Goal: Transaction & Acquisition: Purchase product/service

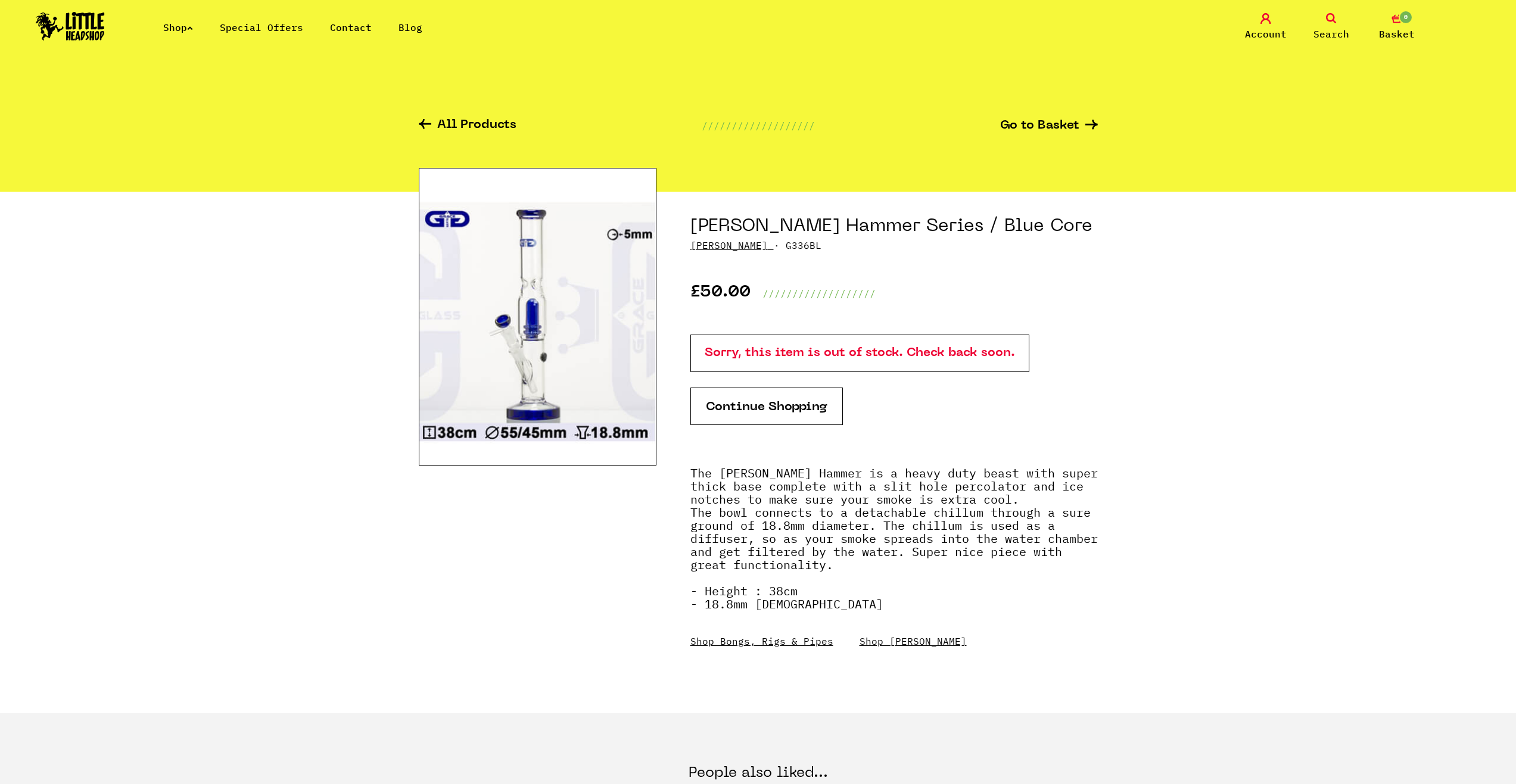
click at [735, 245] on link "[PERSON_NAME]" at bounding box center [729, 245] width 78 height 11
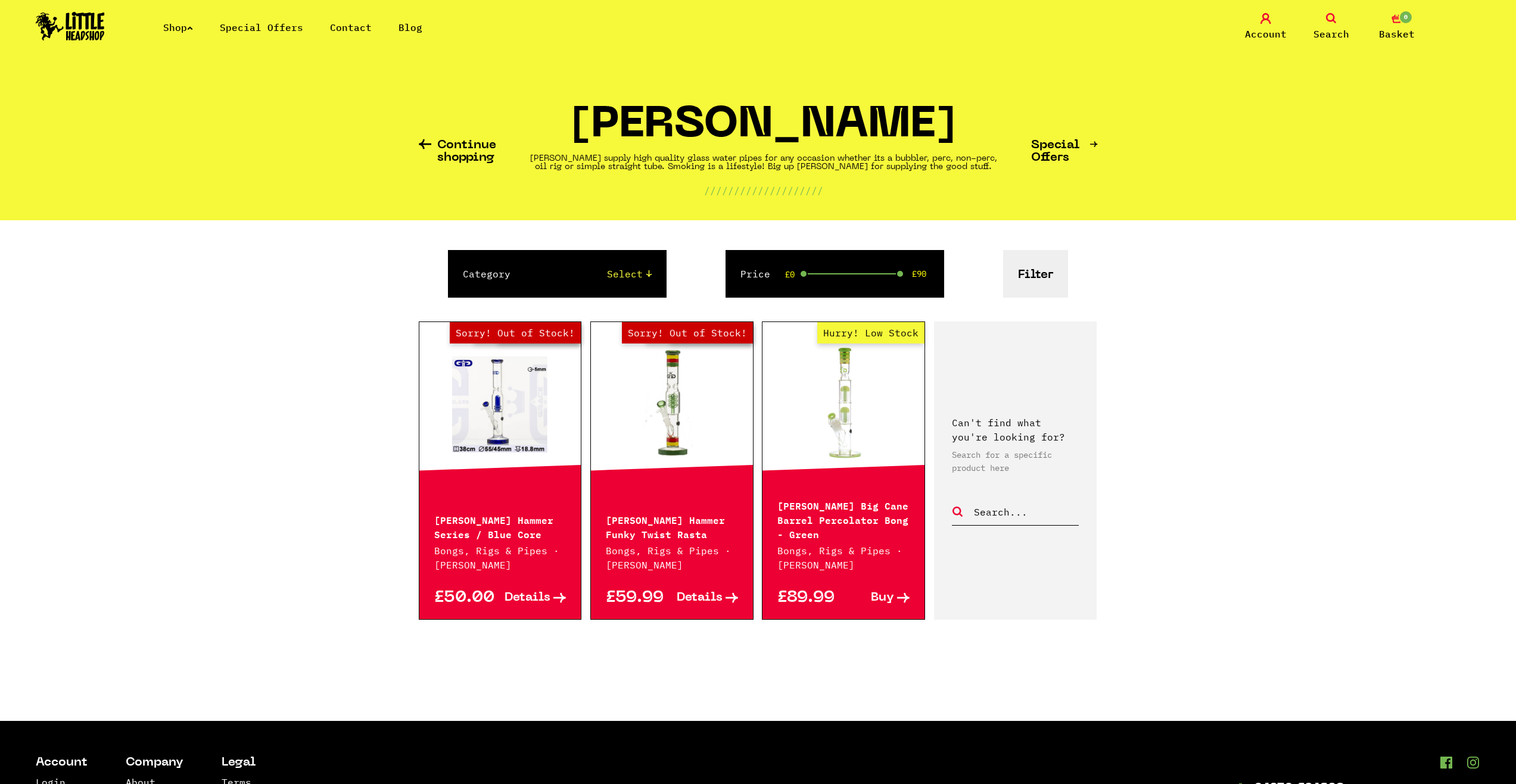
click at [494, 441] on link "Out of Stock Hurry! Low Stock Sorry! Out of Stock!" at bounding box center [500, 403] width 162 height 119
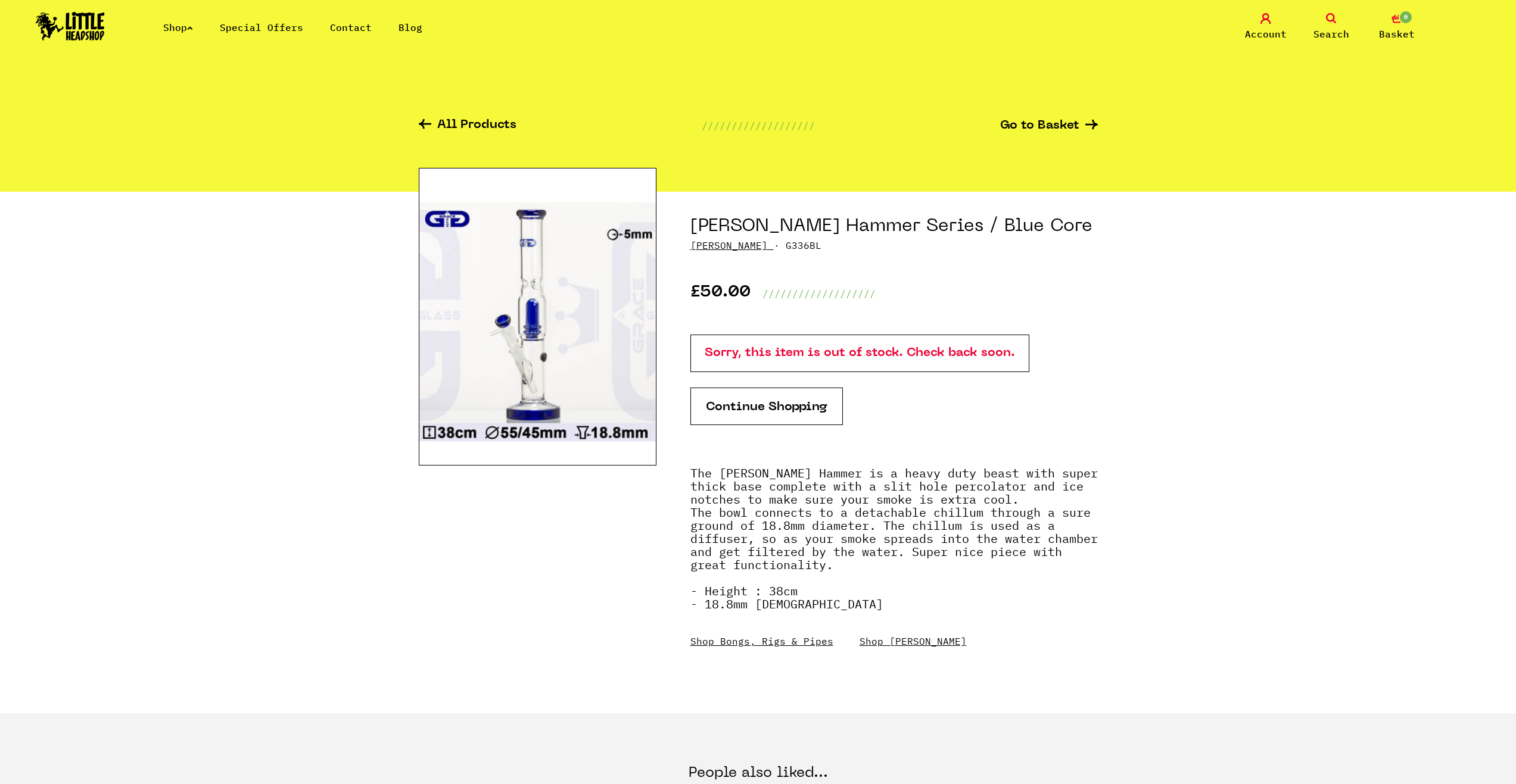
click at [543, 381] on img at bounding box center [537, 316] width 238 height 298
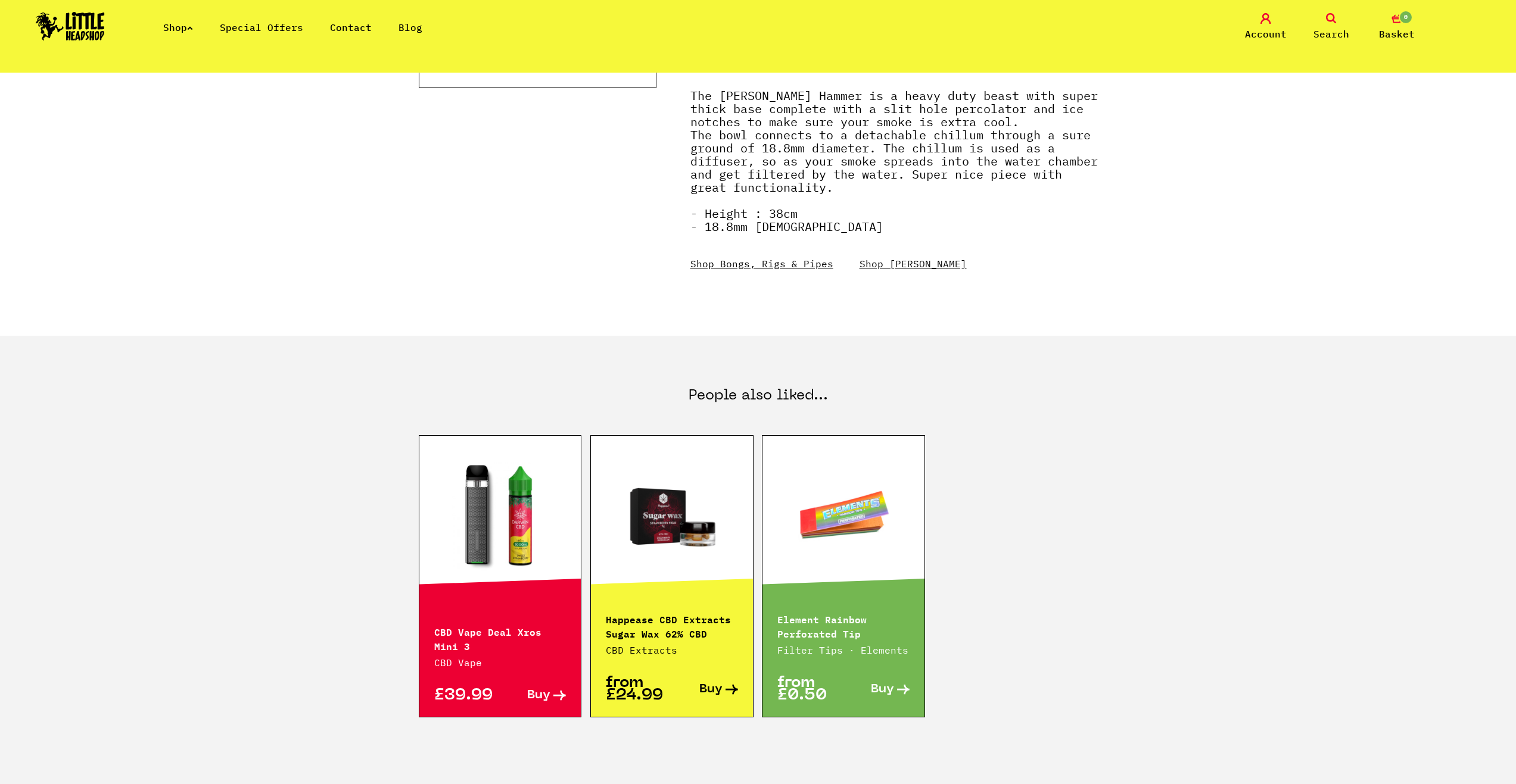
scroll to position [417, 0]
